Goal: Task Accomplishment & Management: Use online tool/utility

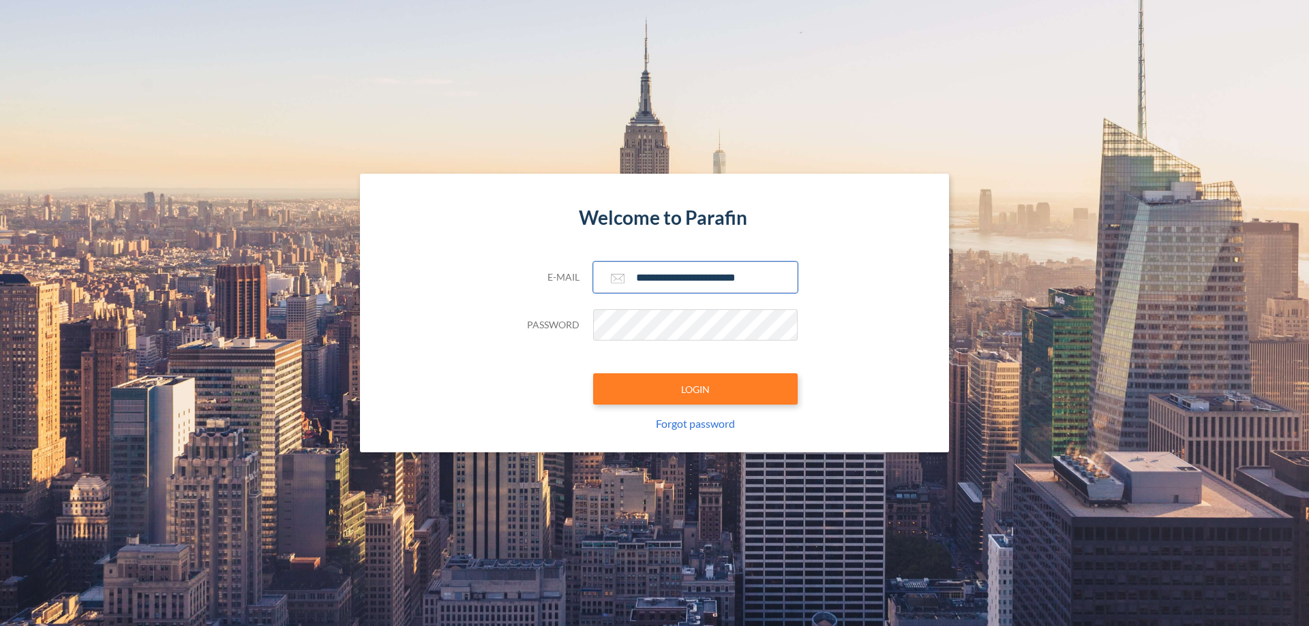
type input "**********"
click at [695, 389] on button "LOGIN" at bounding box center [695, 389] width 204 height 31
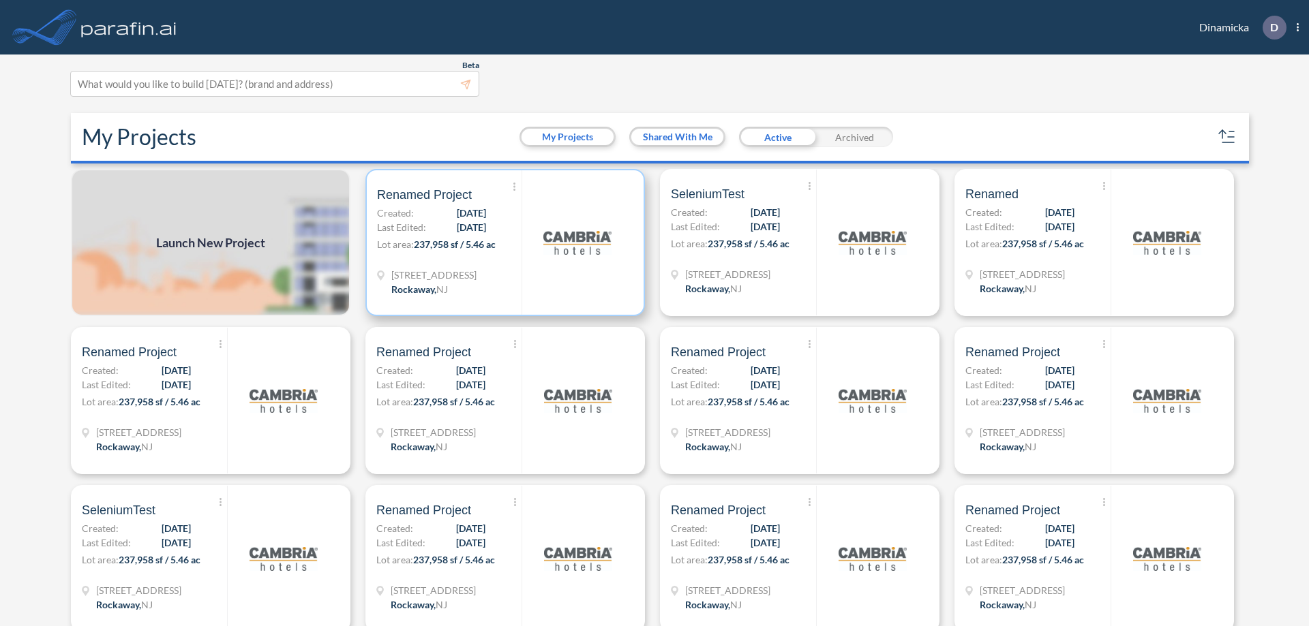
scroll to position [3, 0]
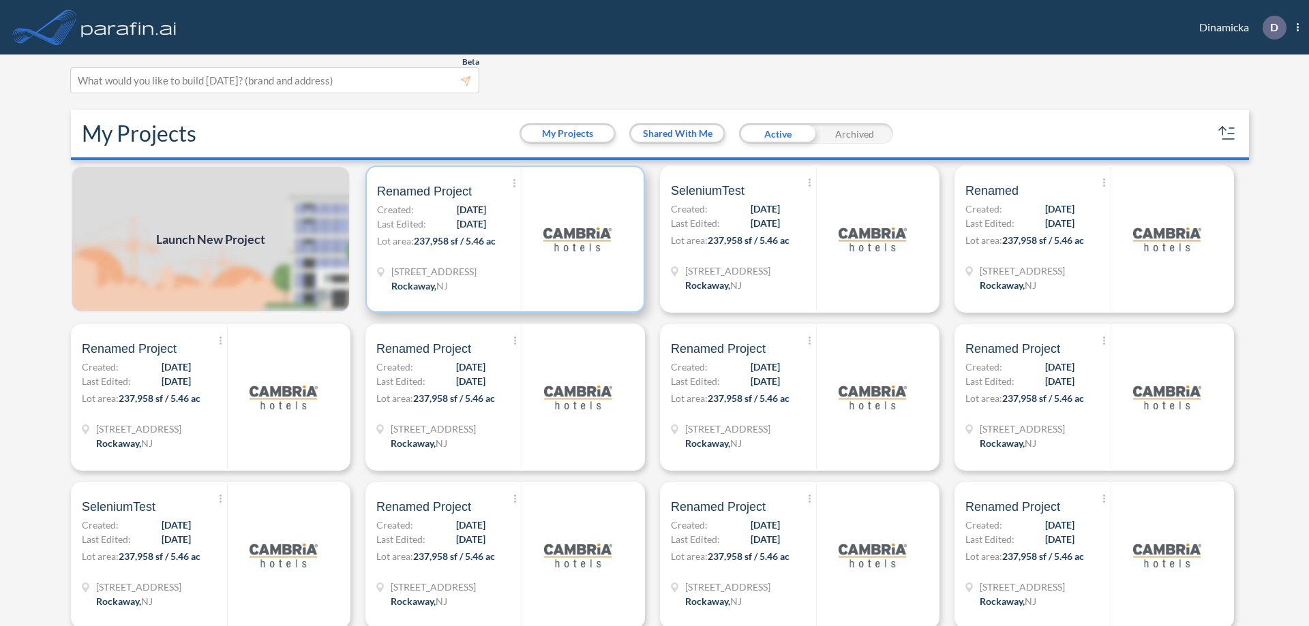
click at [502, 239] on p "Lot area: 237,958 sf / 5.46 ac" at bounding box center [449, 244] width 145 height 20
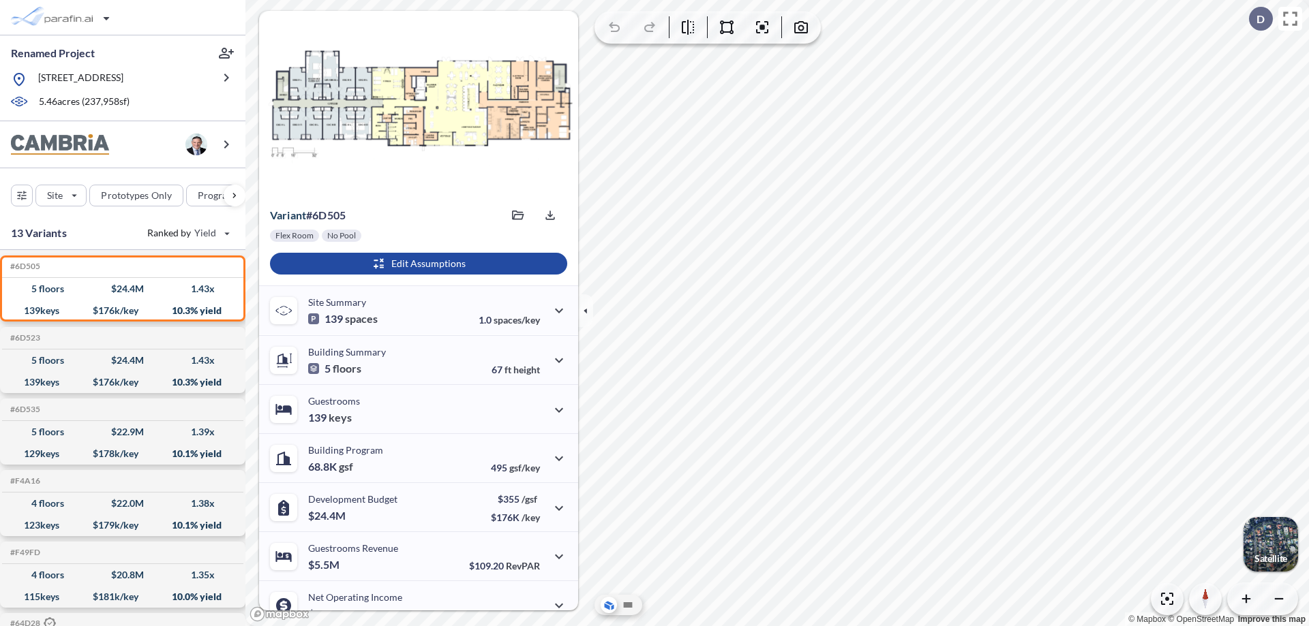
scroll to position [69, 0]
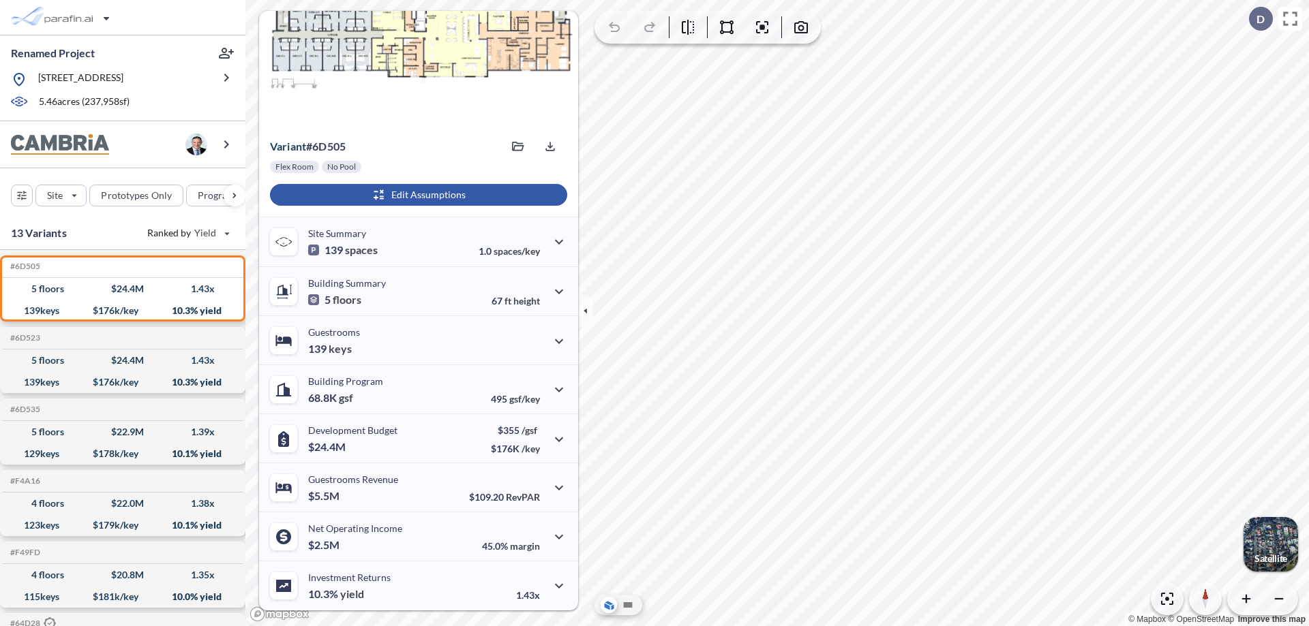
click at [416, 195] on div "button" at bounding box center [418, 195] width 297 height 22
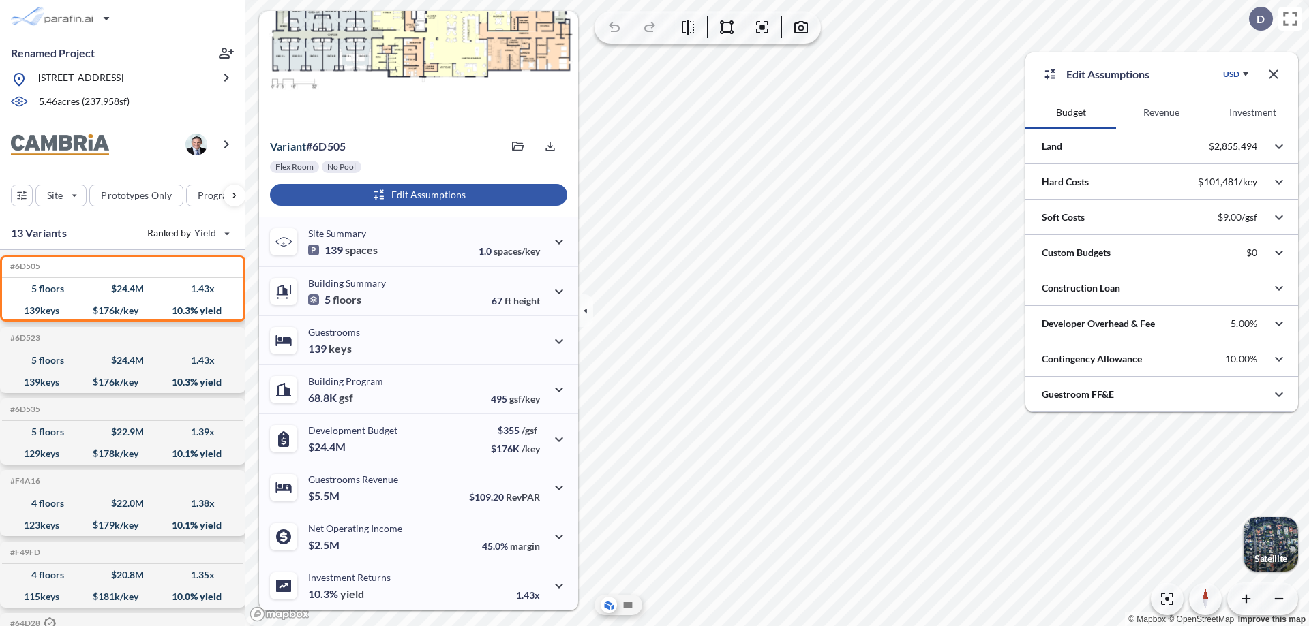
click at [1161, 112] on button "Revenue" at bounding box center [1161, 112] width 91 height 33
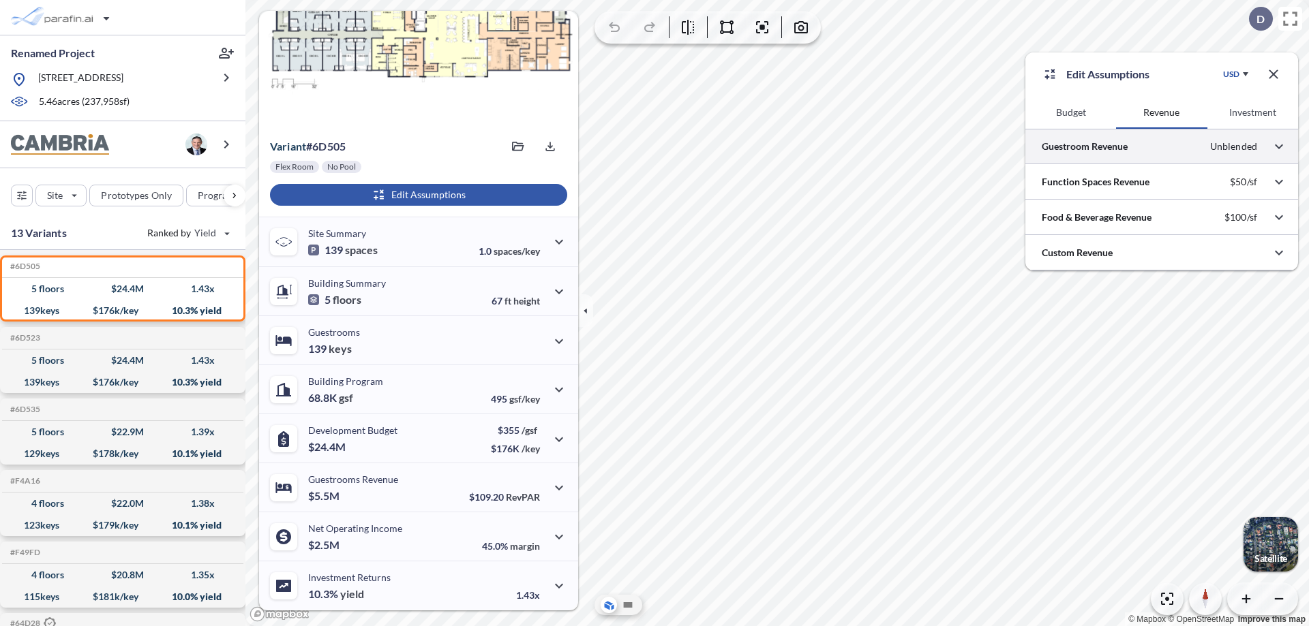
click at [1162, 147] on div at bounding box center [1161, 146] width 273 height 35
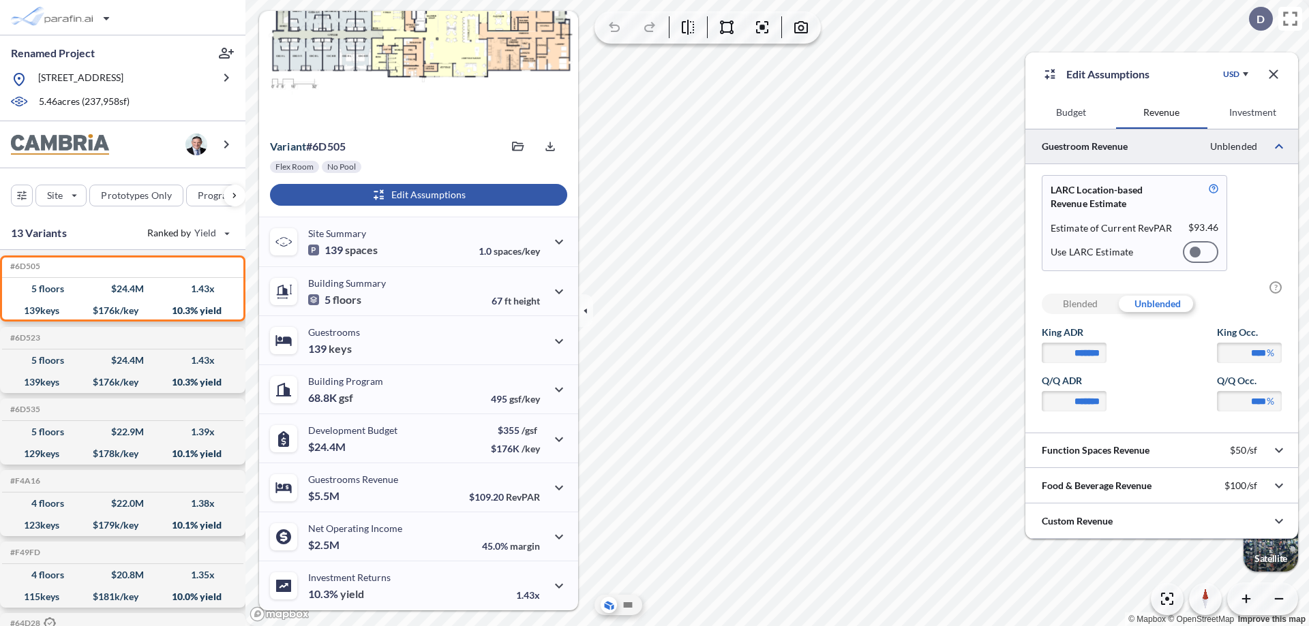
click at [1200, 252] on div at bounding box center [1200, 252] width 35 height 22
